Goal: Task Accomplishment & Management: Use online tool/utility

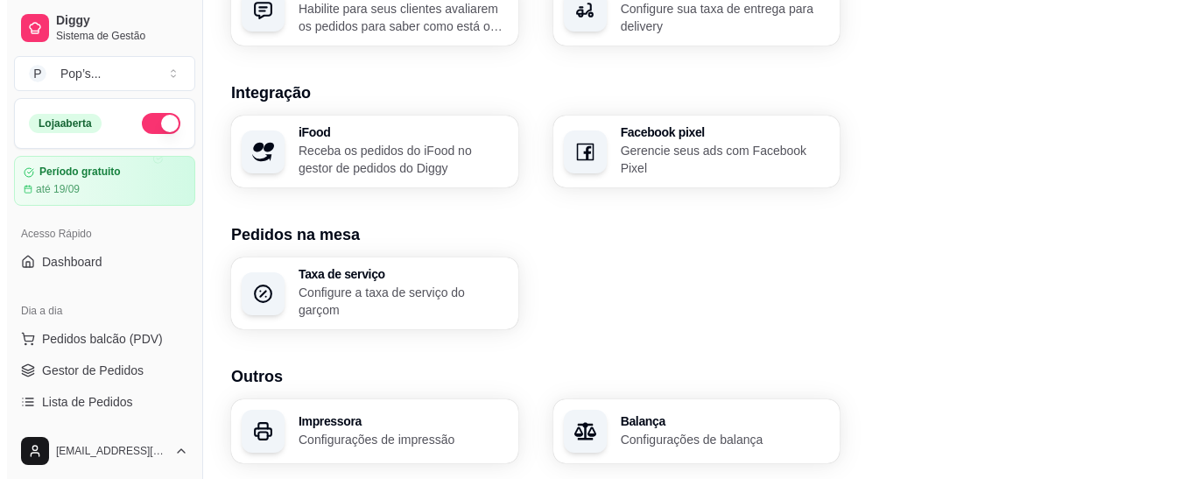
scroll to position [748, 0]
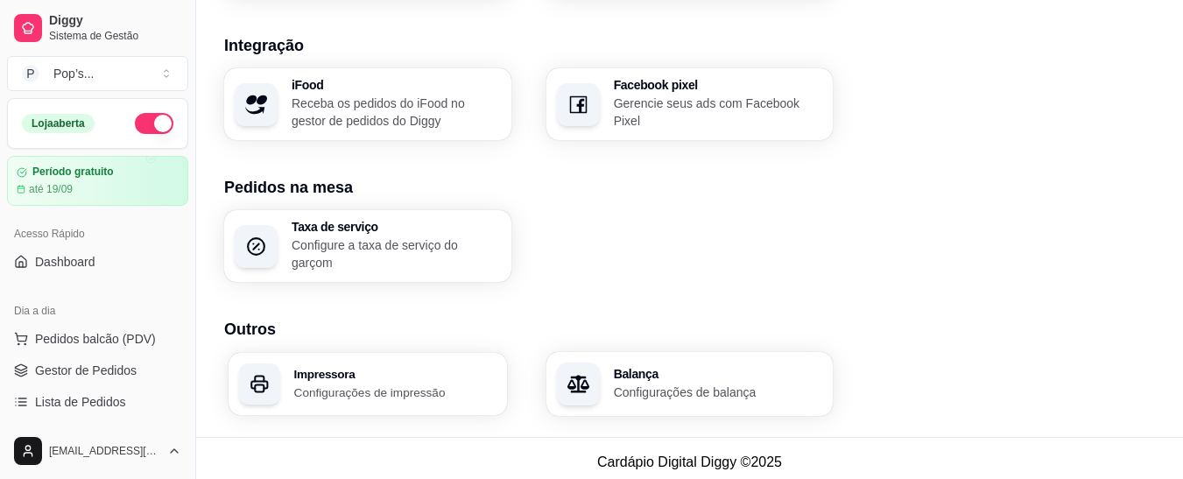
click at [370, 393] on div "Impressora Configurações de impressão" at bounding box center [368, 384] width 279 height 62
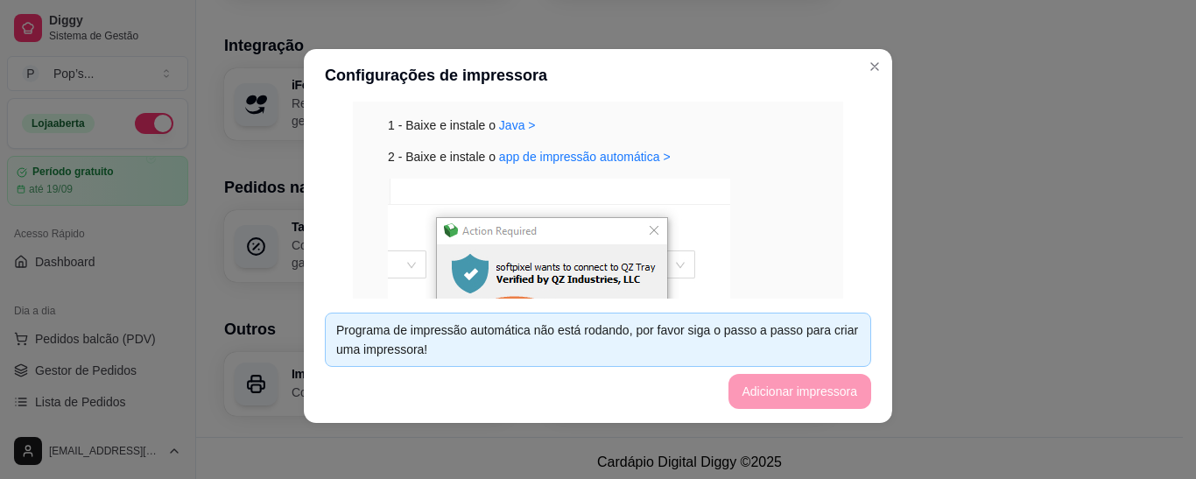
scroll to position [162, 0]
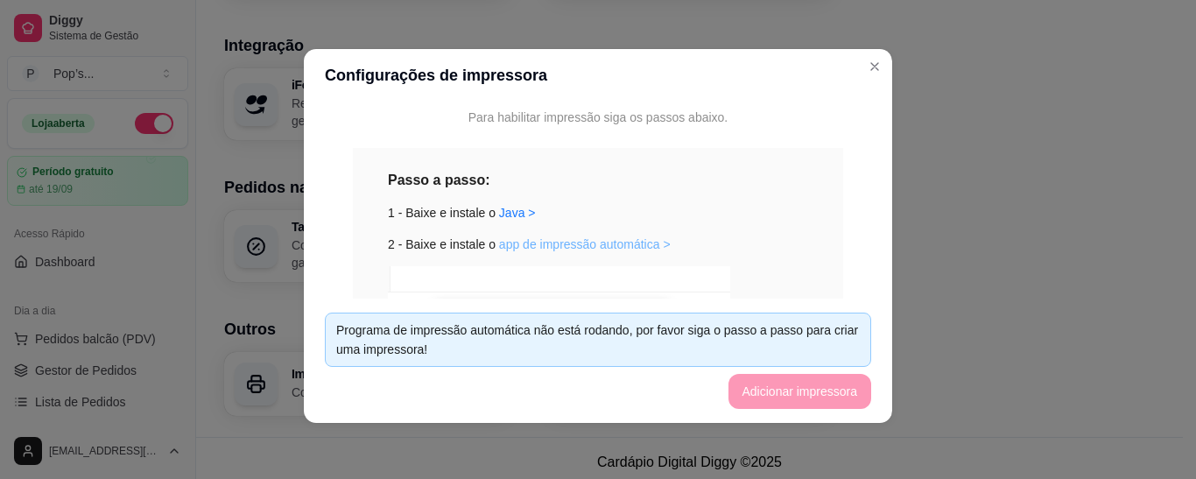
click at [543, 248] on link "app de impressão automática >" at bounding box center [585, 244] width 172 height 14
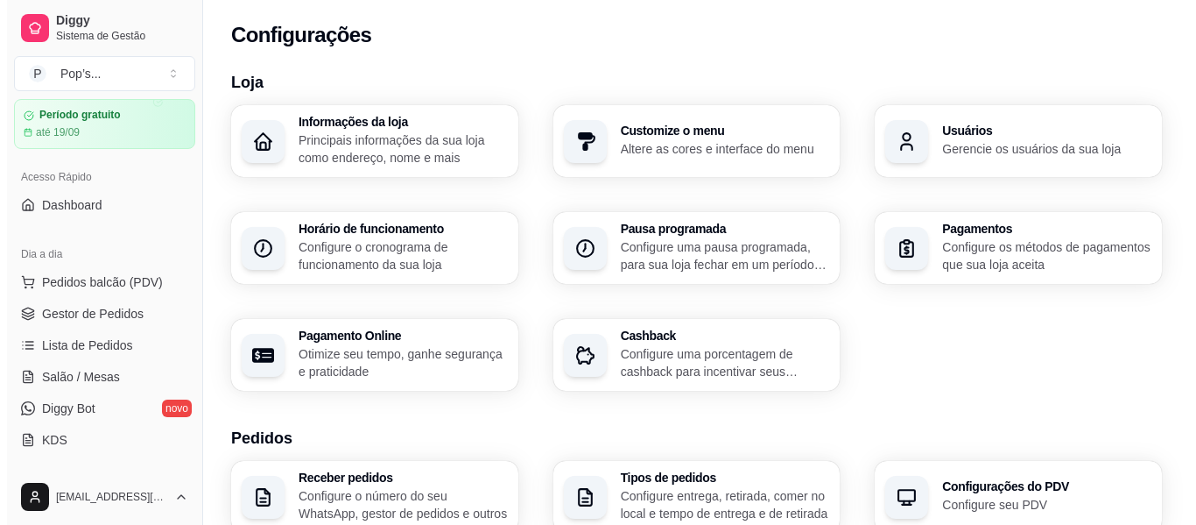
scroll to position [88, 0]
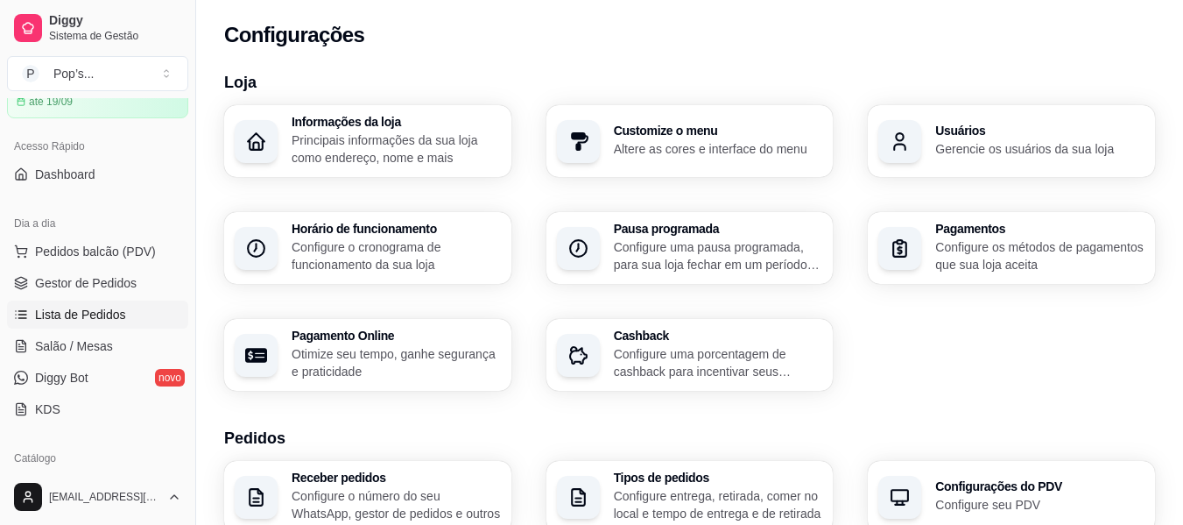
drag, startPoint x: 95, startPoint y: 311, endPoint x: 106, endPoint y: 311, distance: 10.5
click at [95, 311] on span "Lista de Pedidos" at bounding box center [80, 315] width 91 height 18
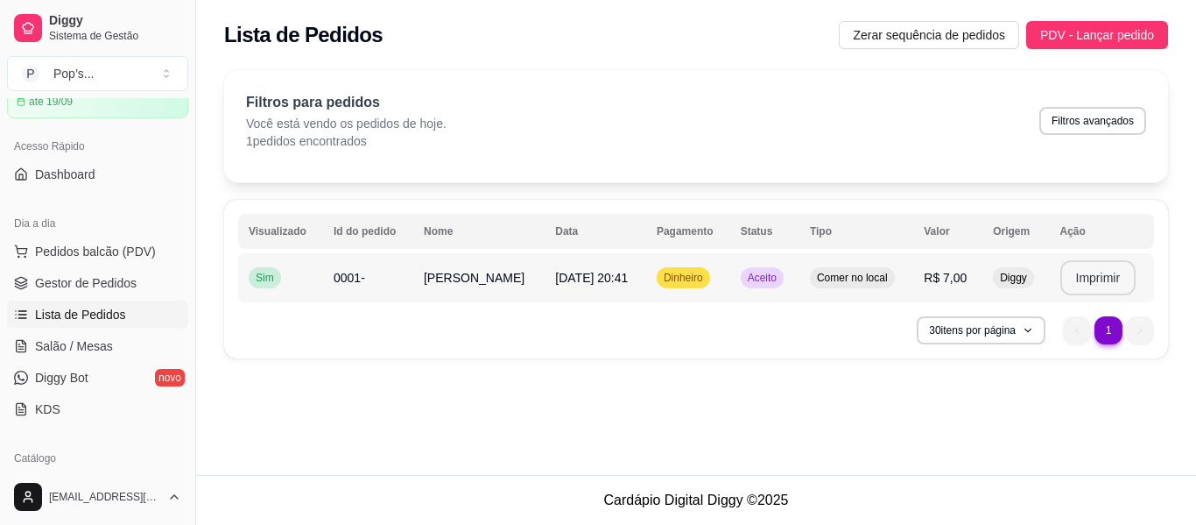
click at [1100, 279] on button "Imprimir" at bounding box center [1099, 277] width 76 height 35
click at [1109, 273] on button "Imprimir" at bounding box center [1098, 278] width 74 height 34
click at [1113, 284] on button "Imprimir" at bounding box center [1098, 278] width 74 height 34
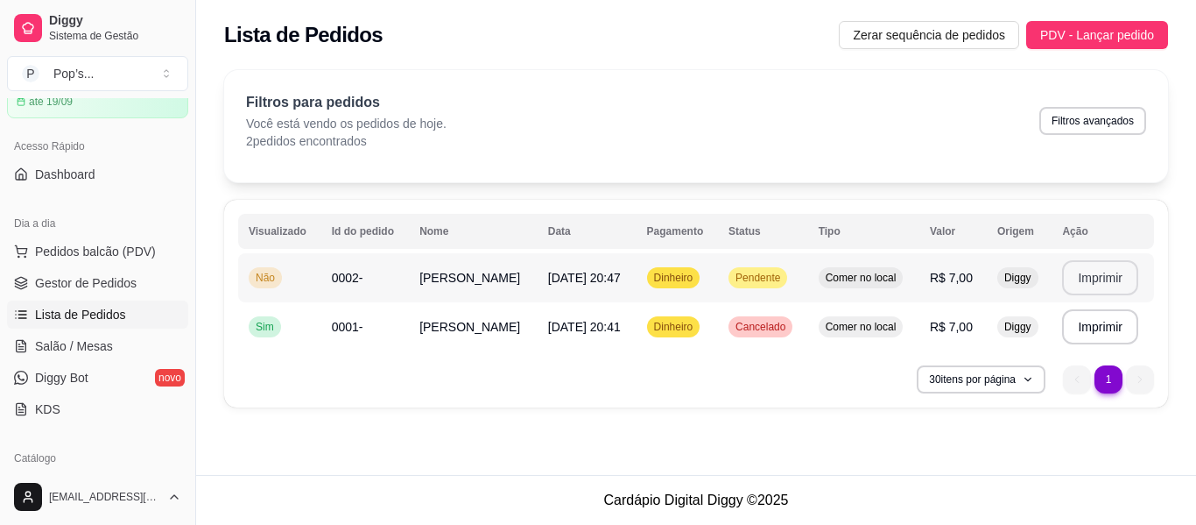
click at [1113, 277] on button "Imprimir" at bounding box center [1100, 277] width 76 height 35
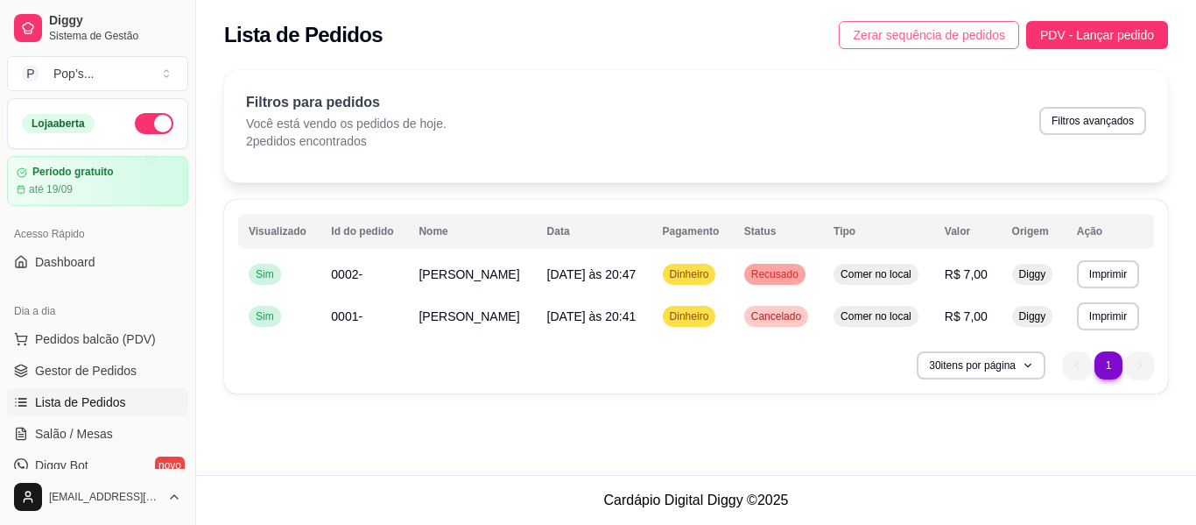
click at [975, 32] on span "Zerar sequência de pedidos" at bounding box center [929, 34] width 152 height 19
